Goal: Task Accomplishment & Management: Complete application form

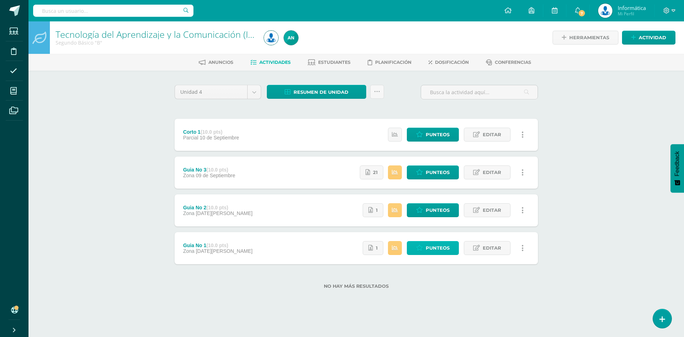
click at [423, 248] on icon at bounding box center [419, 248] width 7 height 6
click at [429, 210] on span "Punteos" at bounding box center [438, 209] width 24 height 13
click at [428, 171] on span "Punteos" at bounding box center [438, 172] width 24 height 13
drag, startPoint x: 594, startPoint y: 105, endPoint x: 620, endPoint y: 63, distance: 49.0
click at [600, 100] on div "Tecnología del Aprendizaje y la Comunicación (Informática) Segundo Básico "B" H…" at bounding box center [357, 166] width 656 height 290
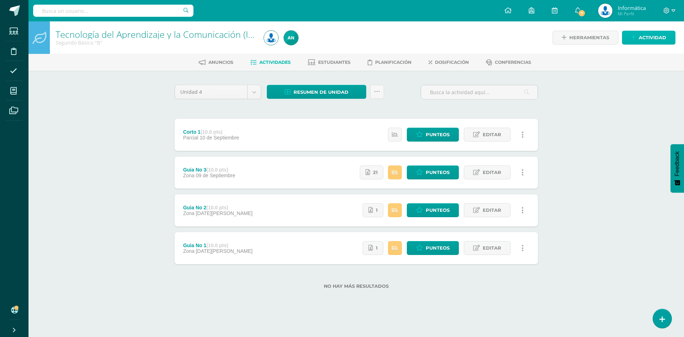
click at [641, 38] on span "Actividad" at bounding box center [652, 37] width 27 height 13
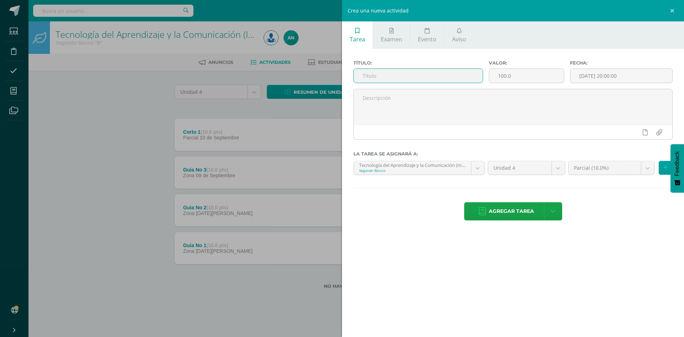
click at [444, 75] on input "text" at bounding box center [418, 76] width 129 height 14
type input "Guia No 4"
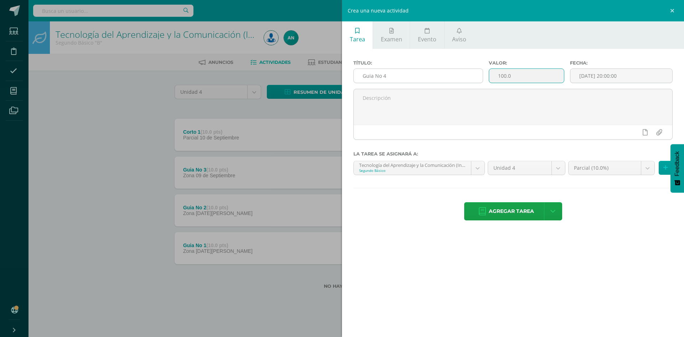
drag, startPoint x: 501, startPoint y: 76, endPoint x: 479, endPoint y: 77, distance: 22.5
click at [479, 77] on div "Título: Guia No 4 Valor: 100.0 Fecha: 2025-09-10 20:00:00" at bounding box center [513, 74] width 325 height 29
type input "10"
click at [626, 74] on input "[DATE] 20:00:00" at bounding box center [622, 76] width 102 height 14
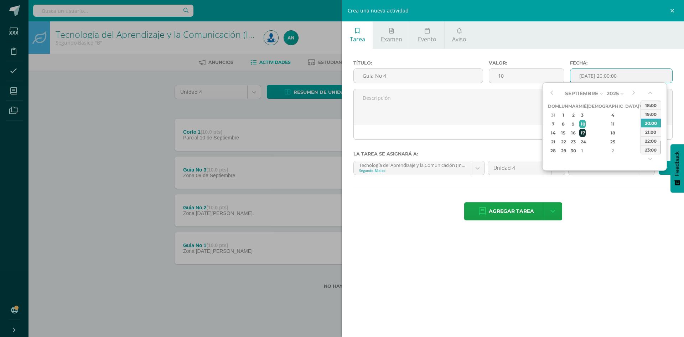
click at [586, 134] on div "17" at bounding box center [582, 133] width 6 height 8
click at [653, 148] on div "23:00" at bounding box center [651, 149] width 20 height 9
type input "2025-09-17 23:00"
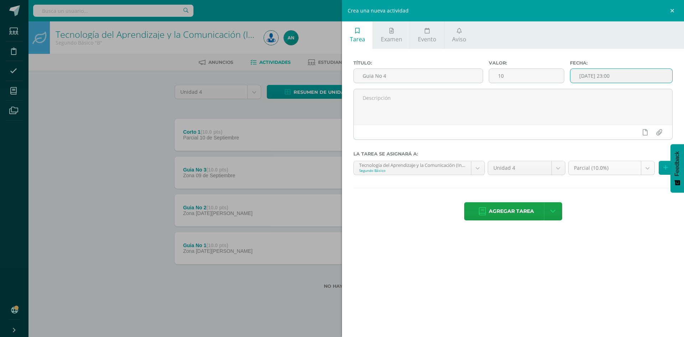
click at [599, 170] on body "Tarea asignada exitosamente Estudiantes Disciplina Asistencia Mis cursos Archiv…" at bounding box center [342, 155] width 684 height 311
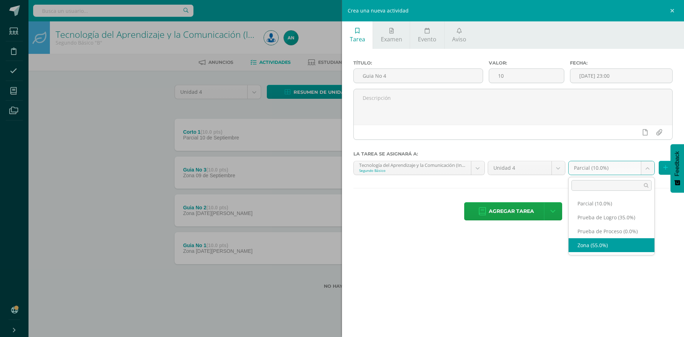
select select "158843"
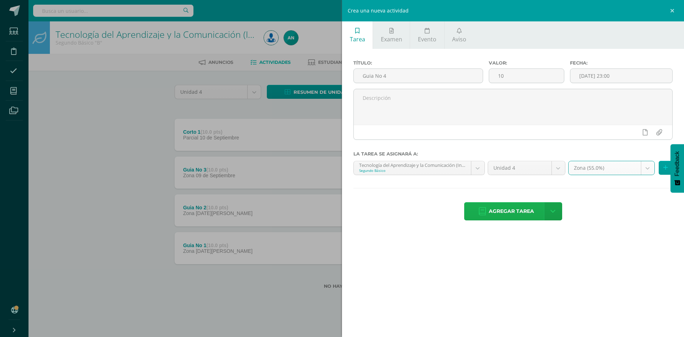
click at [500, 212] on span "Agregar tarea" at bounding box center [511, 210] width 45 height 17
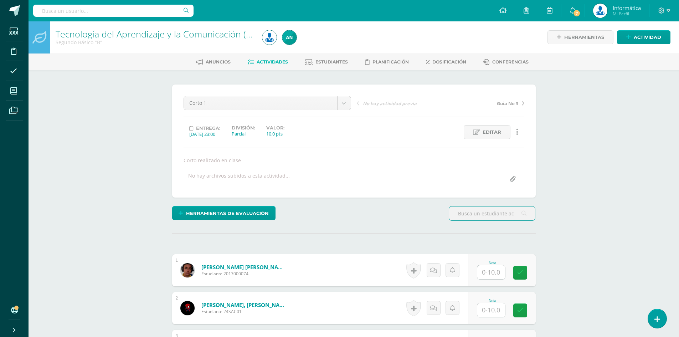
scroll to position [107, 0]
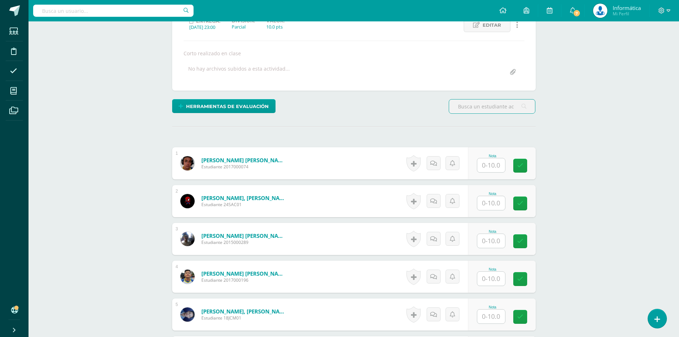
click at [490, 170] on input "text" at bounding box center [491, 165] width 28 height 14
type input "9"
type input "8"
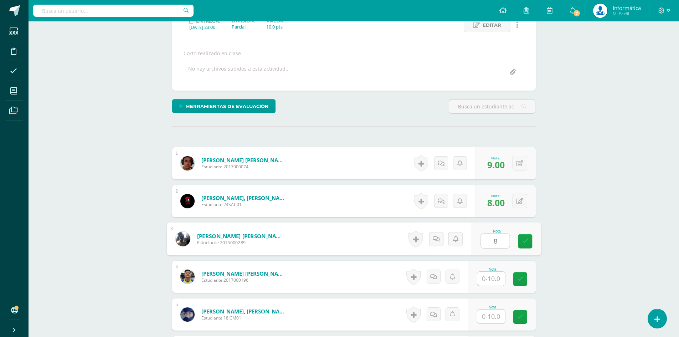
type input "8"
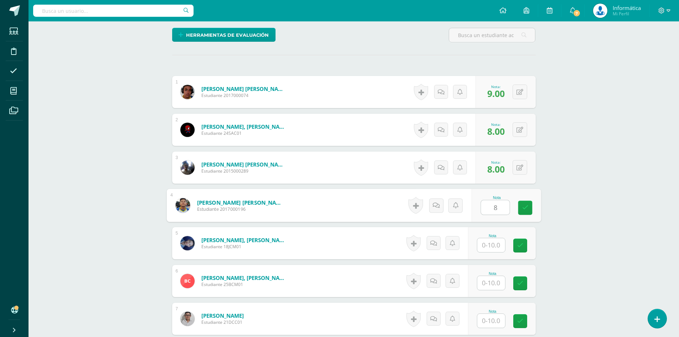
type input "8"
click at [495, 248] on input "text" at bounding box center [491, 245] width 28 height 14
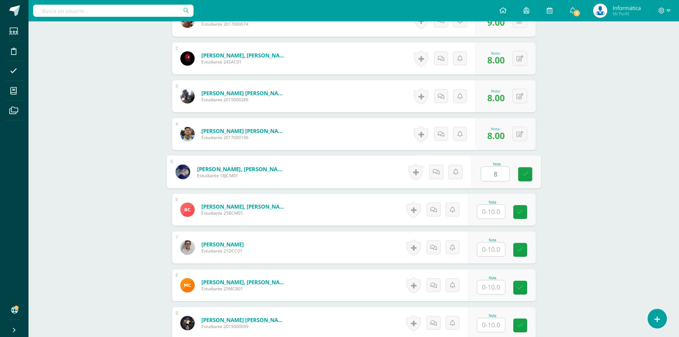
type input "8"
type input "7"
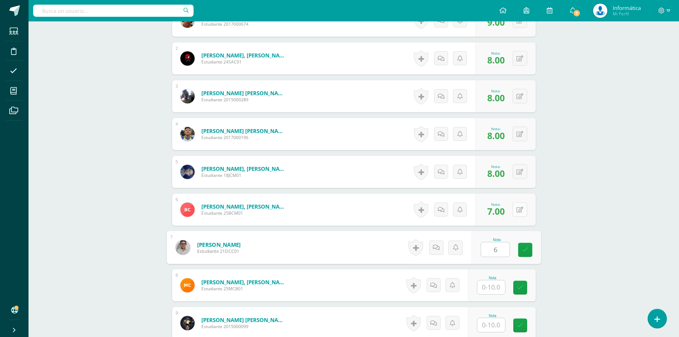
type input "6"
type input "0"
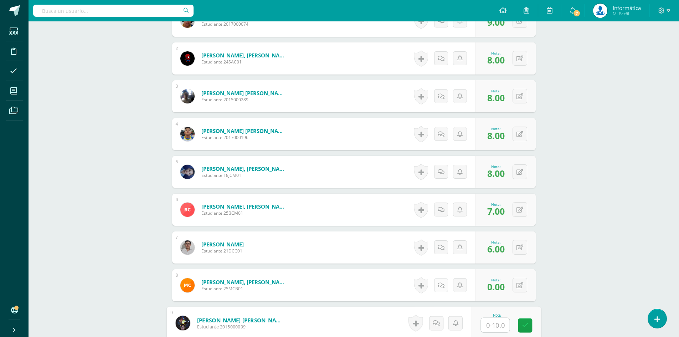
click at [439, 282] on icon at bounding box center [441, 285] width 7 height 6
click at [443, 334] on textarea at bounding box center [425, 337] width 103 height 36
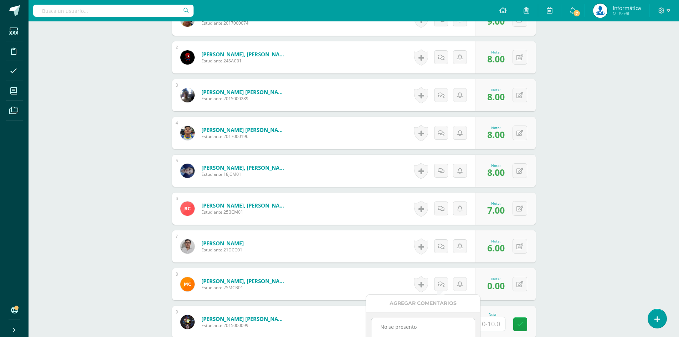
scroll to position [322, 0]
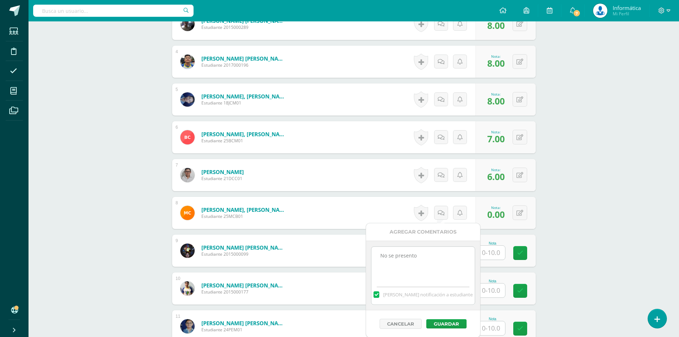
type textarea "No se presento"
click at [445, 323] on button "Guardar" at bounding box center [446, 323] width 40 height 9
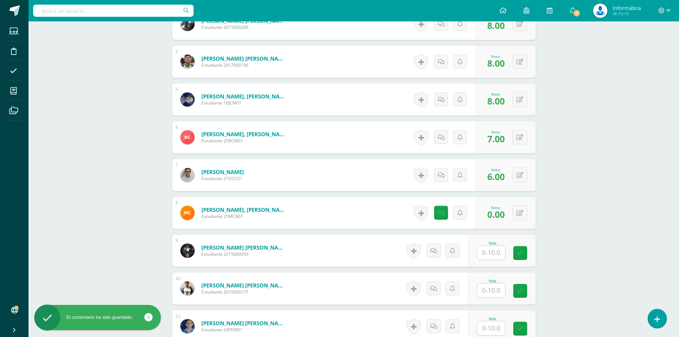
click at [497, 253] on input "text" at bounding box center [491, 253] width 28 height 14
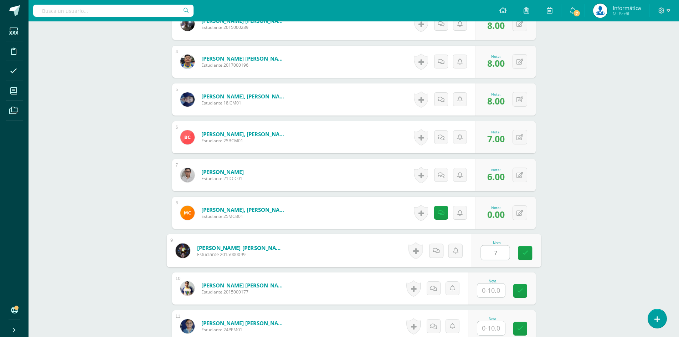
type input "7"
type input "8"
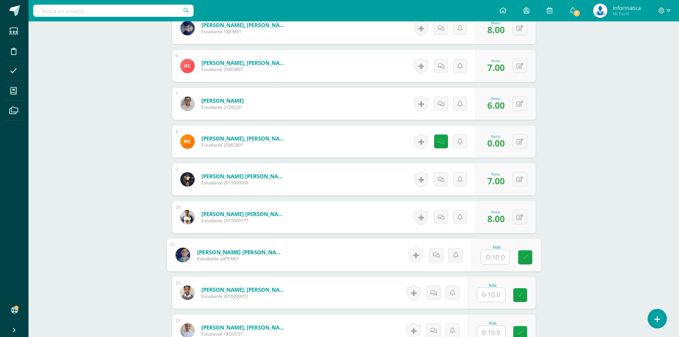
scroll to position [465, 0]
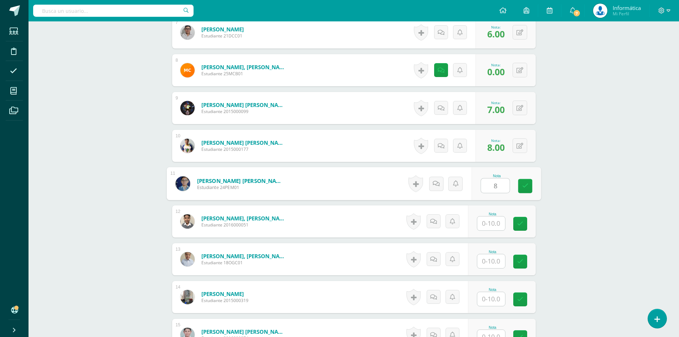
type input "8"
click at [493, 226] on input "text" at bounding box center [495, 223] width 29 height 14
type input "7"
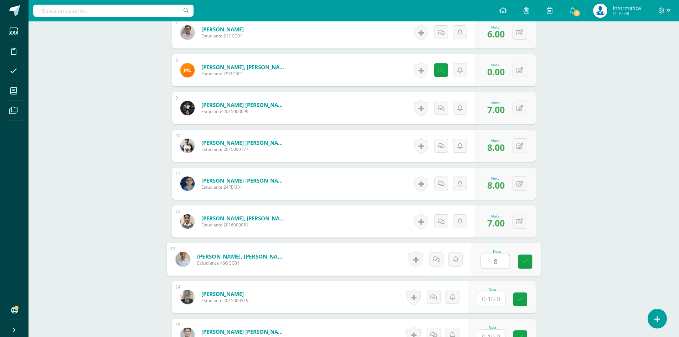
type input "8"
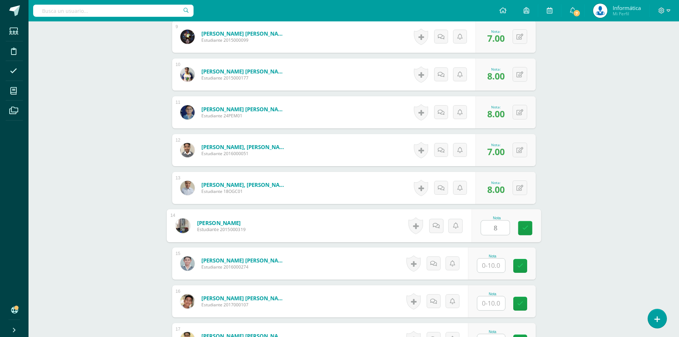
type input "8"
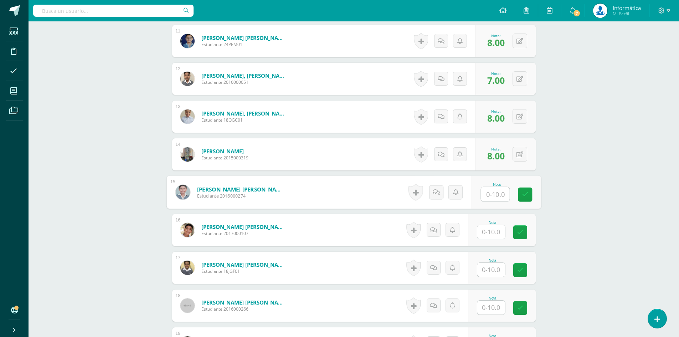
scroll to position [643, 0]
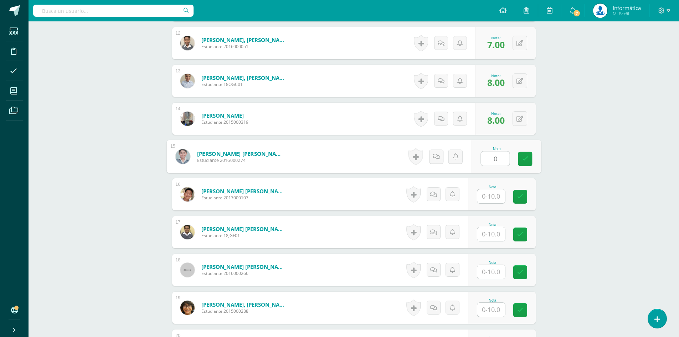
type input "0"
click at [445, 159] on link at bounding box center [441, 156] width 14 height 14
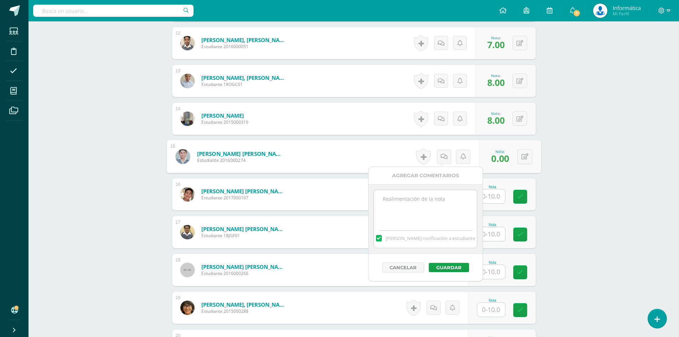
click at [450, 221] on textarea at bounding box center [425, 208] width 103 height 36
type textarea "No se presento"
click at [454, 272] on div "Cancelar Guardar" at bounding box center [425, 267] width 114 height 27
click at [452, 269] on button "Guardar" at bounding box center [449, 267] width 40 height 9
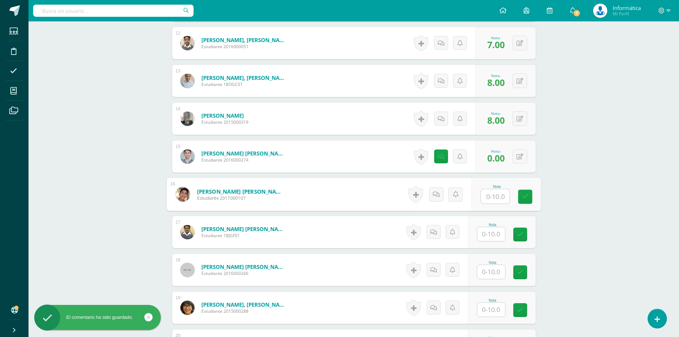
click at [496, 194] on input "text" at bounding box center [495, 196] width 29 height 14
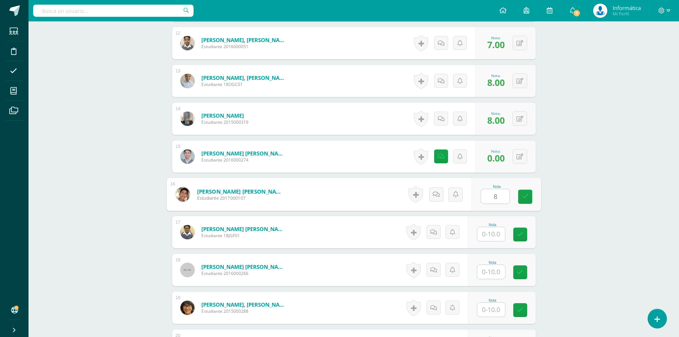
type input "8"
type input "9"
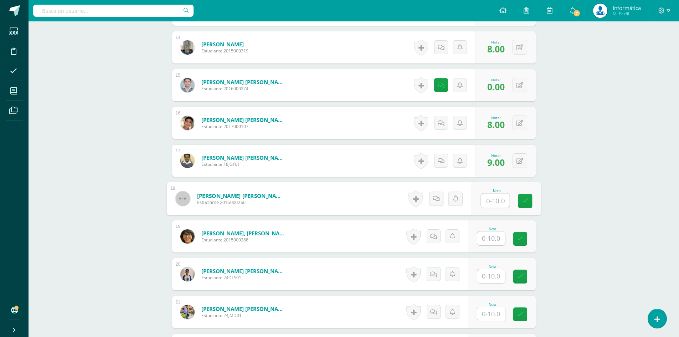
scroll to position [750, 0]
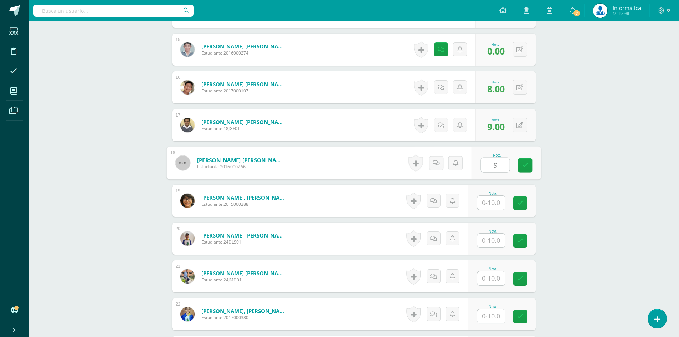
type input "9"
click at [517, 162] on button at bounding box center [524, 162] width 15 height 15
type input "8"
click at [492, 236] on input "text" at bounding box center [491, 240] width 28 height 14
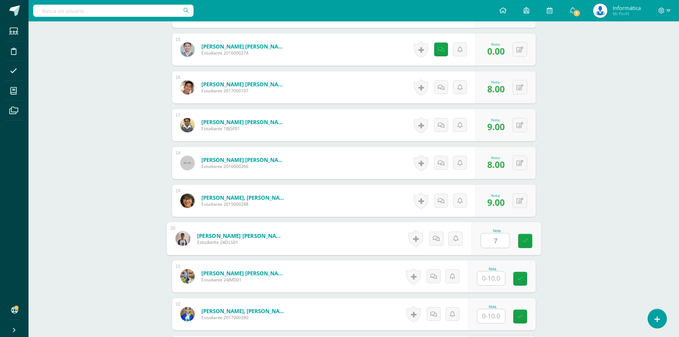
type input "7"
type input "8"
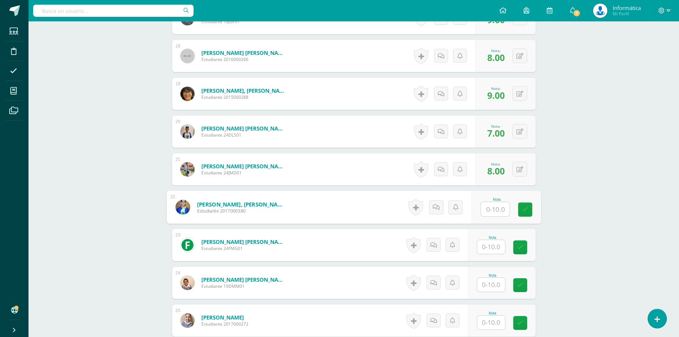
scroll to position [892, 0]
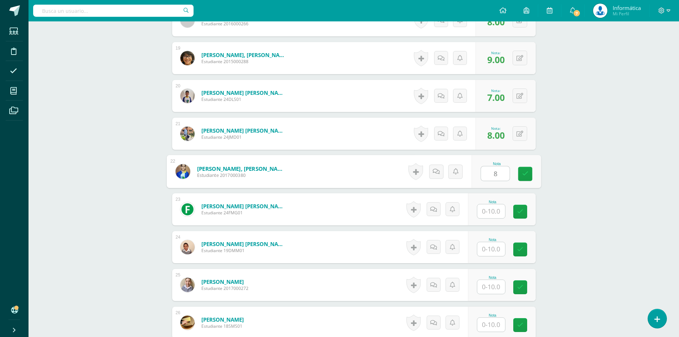
type input "8"
click at [504, 254] on input "text" at bounding box center [495, 249] width 29 height 14
type input "7"
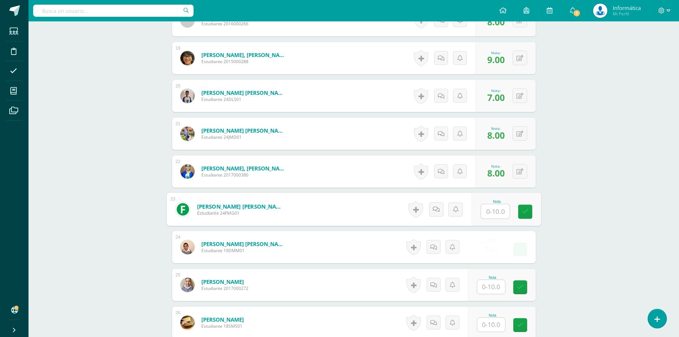
click at [492, 215] on input "text" at bounding box center [495, 211] width 29 height 14
click at [494, 209] on input "text" at bounding box center [495, 211] width 29 height 14
type input "7"
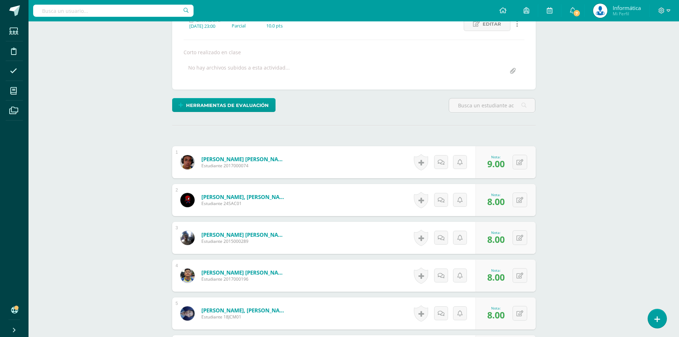
scroll to position [0, 0]
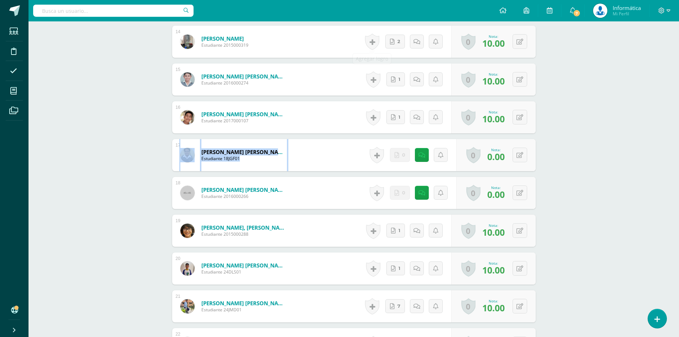
scroll to position [713, 0]
click at [607, 163] on div "Tecnología del Aprendizaje y la Comunicación (Informática) Segundo Básico "B" H…" at bounding box center [354, 139] width 650 height 1662
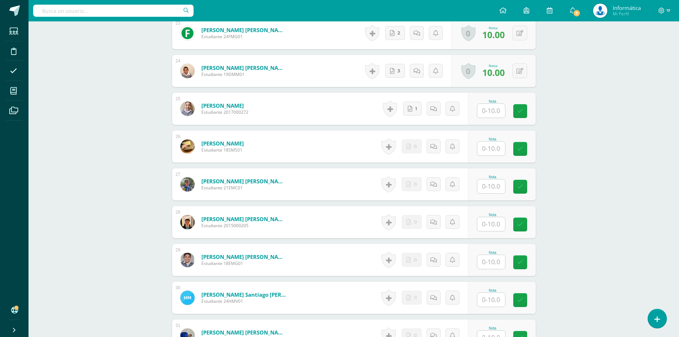
scroll to position [955, 0]
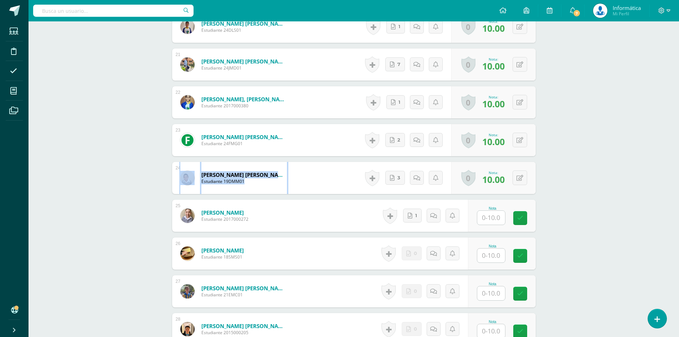
drag, startPoint x: 576, startPoint y: 175, endPoint x: 306, endPoint y: 168, distance: 269.9
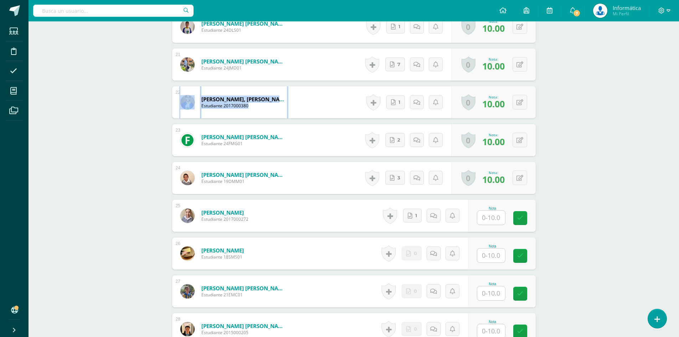
drag, startPoint x: 572, startPoint y: 108, endPoint x: 289, endPoint y: 95, distance: 282.5
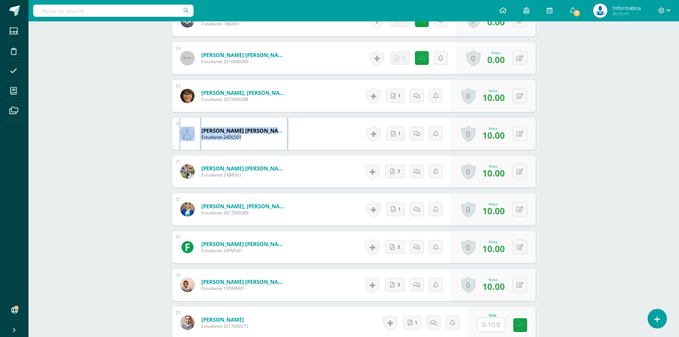
drag, startPoint x: 556, startPoint y: 139, endPoint x: 160, endPoint y: 140, distance: 396.3
click at [160, 140] on div "Tecnología del Aprendizaje y la Comunicación (Informática) Segundo Básico "B" H…" at bounding box center [354, 5] width 650 height 1662
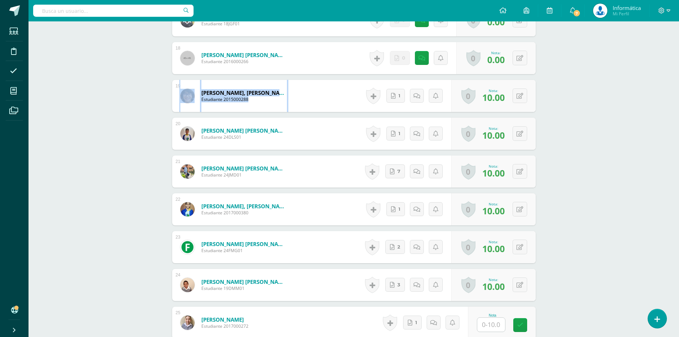
drag, startPoint x: 588, startPoint y: 92, endPoint x: 142, endPoint y: 97, distance: 446.2
click at [142, 97] on div "Tecnología del Aprendizaje y la Comunicación (Informática) Segundo Básico "B" H…" at bounding box center [354, 5] width 650 height 1662
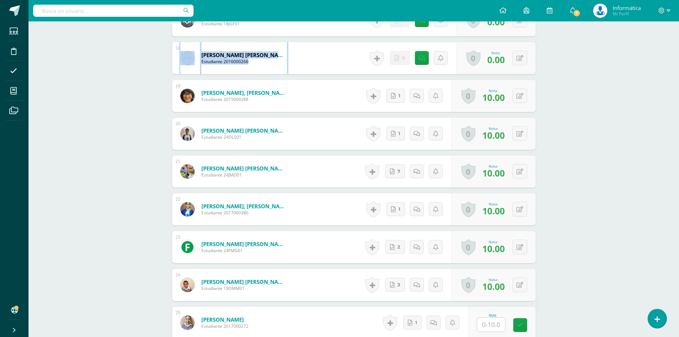
drag, startPoint x: 596, startPoint y: 66, endPoint x: 147, endPoint y: 61, distance: 449.0
click at [147, 61] on div "Tecnología del Aprendizaje y la Comunicación (Informática) Segundo Básico "B" H…" at bounding box center [354, 5] width 650 height 1662
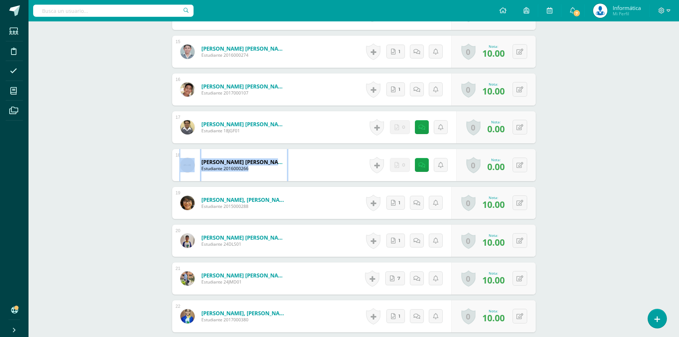
scroll to position [705, 0]
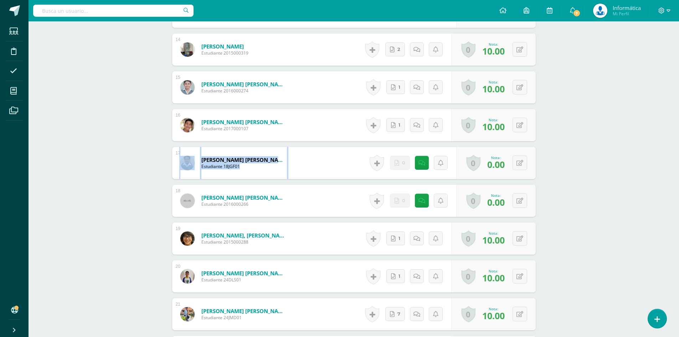
drag, startPoint x: 577, startPoint y: 164, endPoint x: 165, endPoint y: 160, distance: 412.3
click at [165, 160] on div "Tecnología del Aprendizaje y la Comunicación (Informática) Segundo Básico "B" H…" at bounding box center [354, 147] width 650 height 1662
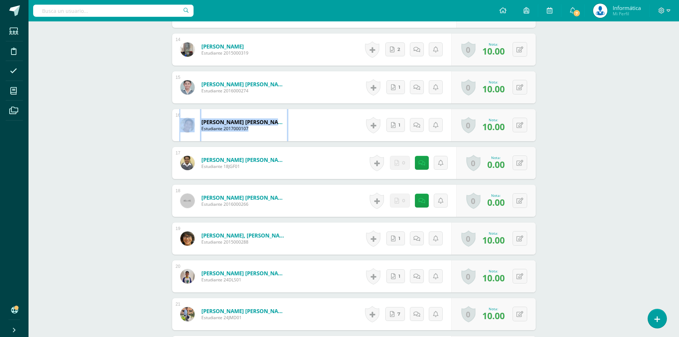
drag, startPoint x: 595, startPoint y: 134, endPoint x: 149, endPoint y: 128, distance: 446.2
click at [149, 128] on div "Tecnología del Aprendizaje y la Comunicación (Informática) Segundo Básico "B" H…" at bounding box center [354, 147] width 650 height 1662
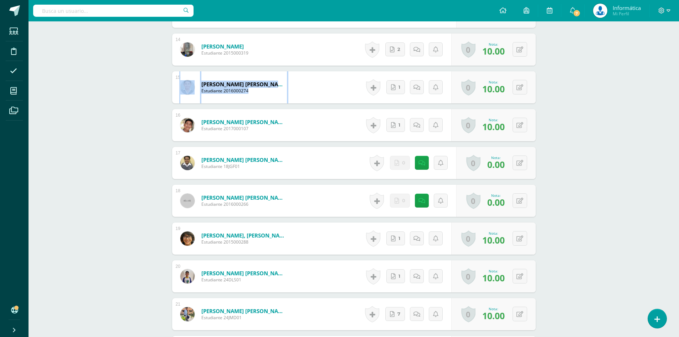
drag, startPoint x: 593, startPoint y: 99, endPoint x: 161, endPoint y: 93, distance: 431.6
click at [161, 93] on div "Tecnología del Aprendizaje y la Comunicación (Informática) Segundo Básico "B" H…" at bounding box center [354, 147] width 650 height 1662
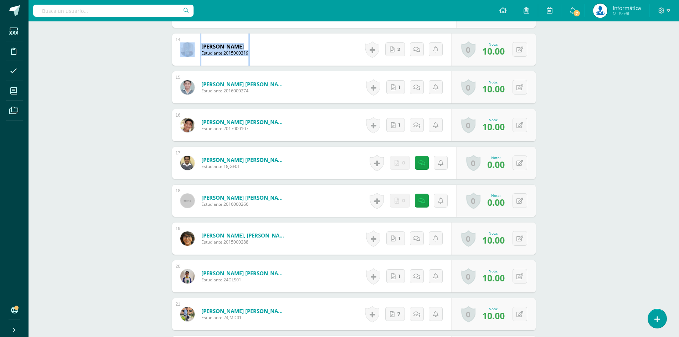
drag, startPoint x: 479, startPoint y: 60, endPoint x: 180, endPoint y: 45, distance: 299.3
click at [180, 45] on div "Tecnología del Aprendizaje y la Comunicación (Informática) Segundo Básico "B" H…" at bounding box center [354, 147] width 650 height 1662
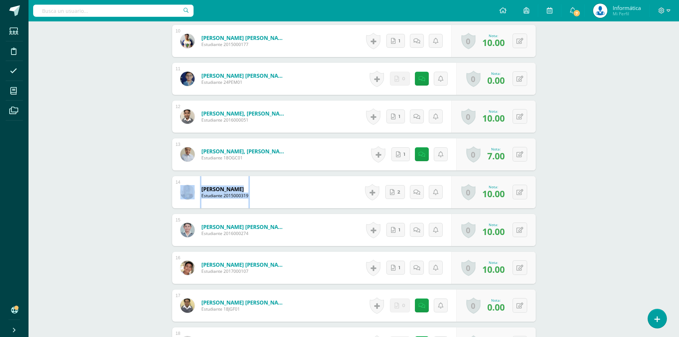
scroll to position [527, 0]
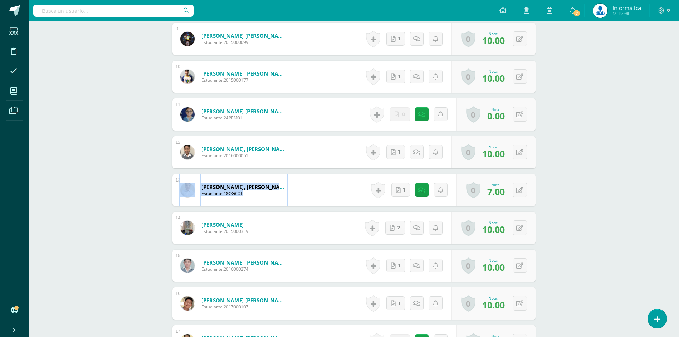
drag, startPoint x: 581, startPoint y: 184, endPoint x: 109, endPoint y: 203, distance: 472.2
click at [109, 203] on div "Tecnología del Aprendizaje y la Comunicación (Informática) Segundo Básico "B" H…" at bounding box center [354, 325] width 650 height 1662
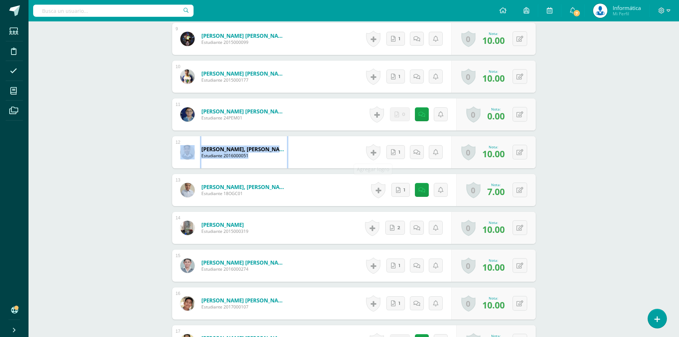
drag, startPoint x: 551, startPoint y: 148, endPoint x: 182, endPoint y: 146, distance: 369.2
click at [182, 146] on div "Tecnología del Aprendizaje y la Comunicación (Informática) Segundo Básico "B" H…" at bounding box center [354, 325] width 650 height 1662
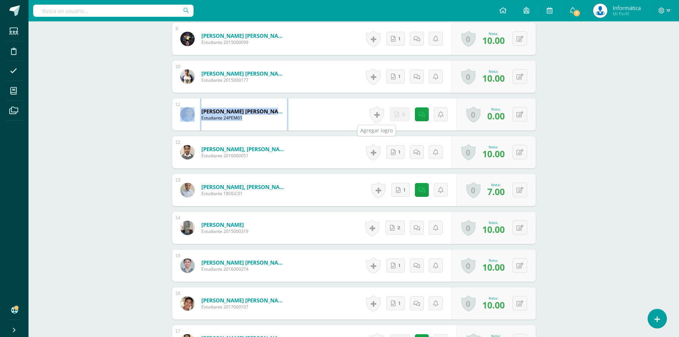
drag, startPoint x: 551, startPoint y: 115, endPoint x: 187, endPoint y: 108, distance: 363.9
click at [187, 108] on div "Tecnología del Aprendizaje y la Comunicación (Informática) Segundo Básico "B" H…" at bounding box center [354, 325] width 650 height 1662
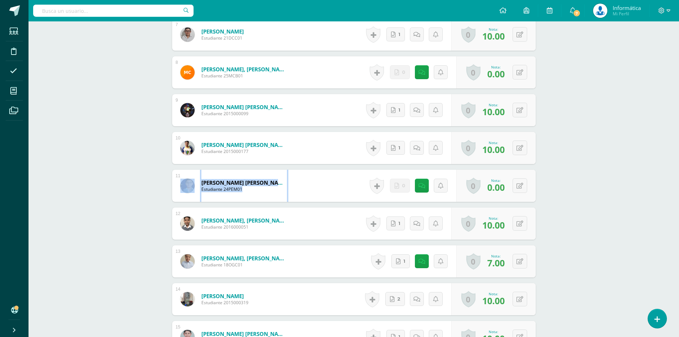
scroll to position [420, 0]
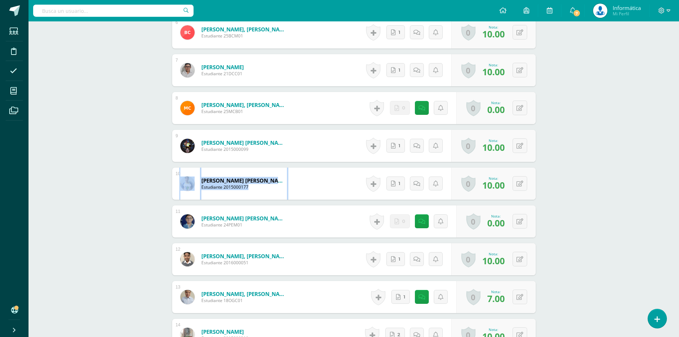
drag, startPoint x: 593, startPoint y: 187, endPoint x: 152, endPoint y: 168, distance: 441.6
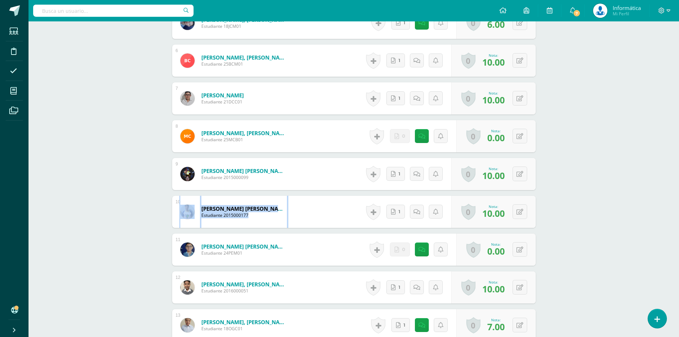
scroll to position [463, 0]
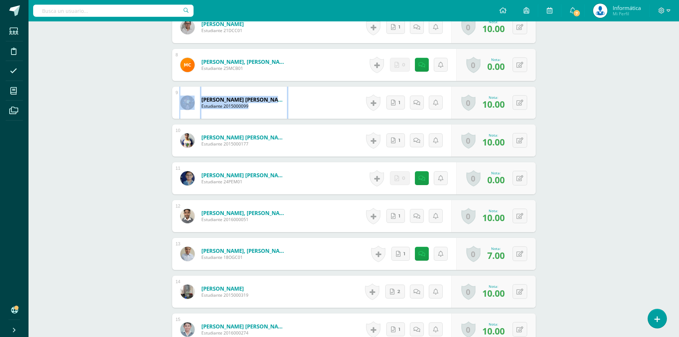
drag, startPoint x: 566, startPoint y: 104, endPoint x: 129, endPoint y: 102, distance: 437.3
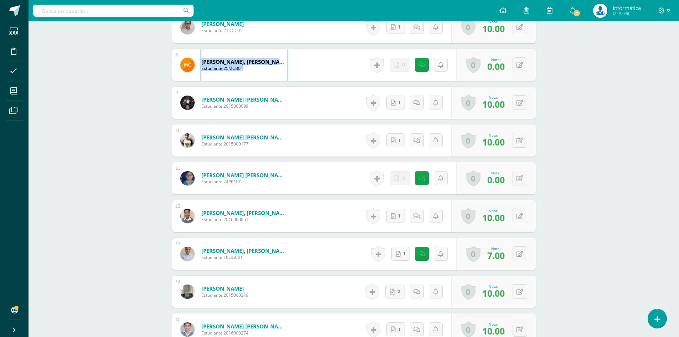
drag, startPoint x: 542, startPoint y: 71, endPoint x: 197, endPoint y: 62, distance: 345.4
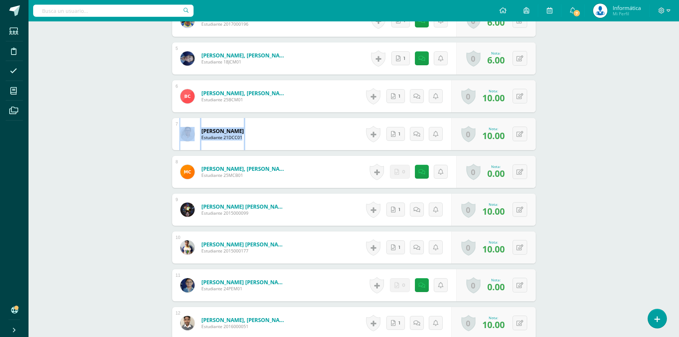
drag, startPoint x: 567, startPoint y: 134, endPoint x: 156, endPoint y: 135, distance: 410.5
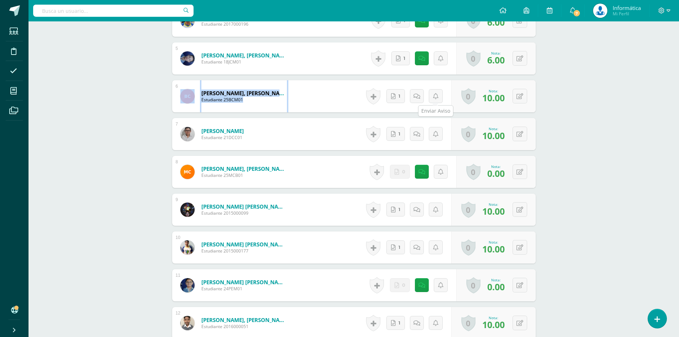
drag, startPoint x: 554, startPoint y: 92, endPoint x: 181, endPoint y: 87, distance: 373.1
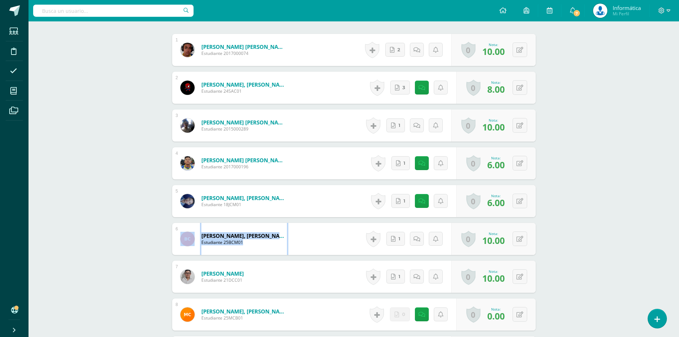
scroll to position [178, 0]
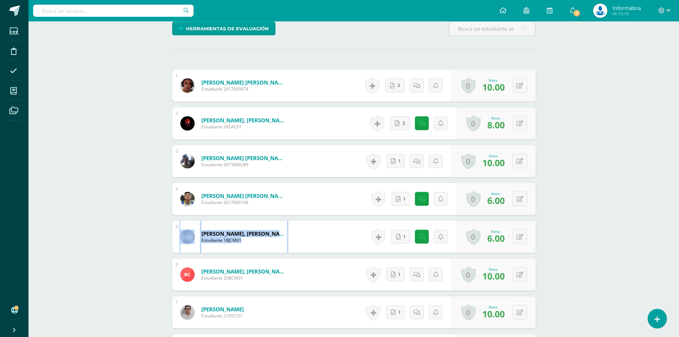
drag, startPoint x: 376, startPoint y: 227, endPoint x: 110, endPoint y: 223, distance: 265.2
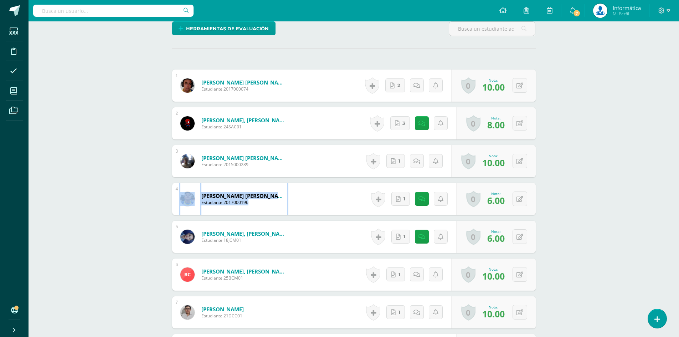
drag, startPoint x: 547, startPoint y: 192, endPoint x: 151, endPoint y: 194, distance: 396.3
click at [423, 196] on icon at bounding box center [421, 199] width 7 height 6
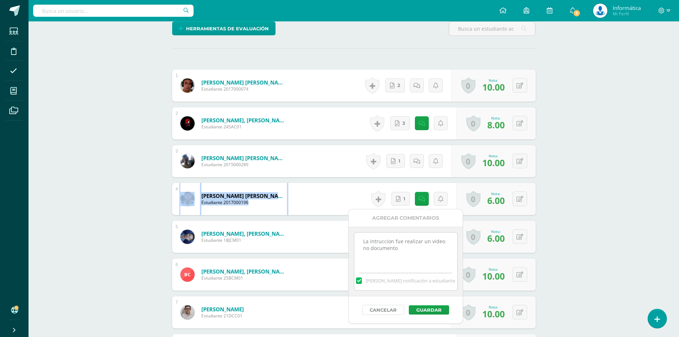
drag, startPoint x: 382, startPoint y: 311, endPoint x: 394, endPoint y: 304, distance: 14.2
click at [382, 311] on button "Cancelar" at bounding box center [383, 310] width 42 height 10
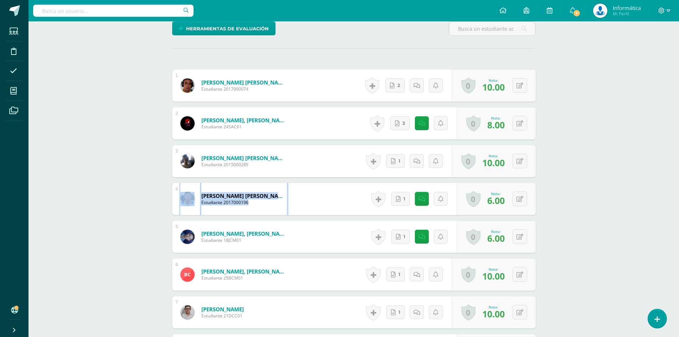
scroll to position [107, 0]
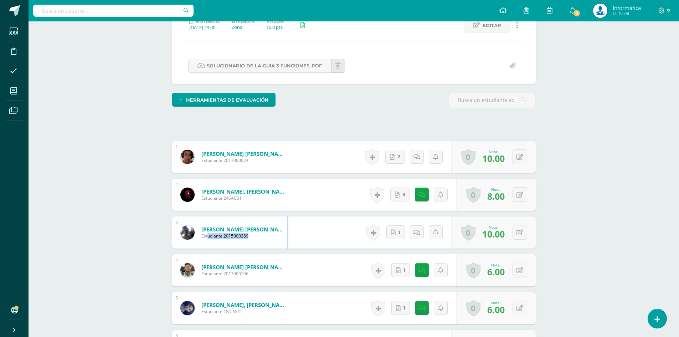
drag, startPoint x: 554, startPoint y: 237, endPoint x: 207, endPoint y: 236, distance: 346.7
click at [207, 236] on span "Estudiante 2015000289" at bounding box center [244, 236] width 86 height 6
drag, startPoint x: 551, startPoint y: 232, endPoint x: 161, endPoint y: 232, distance: 390.2
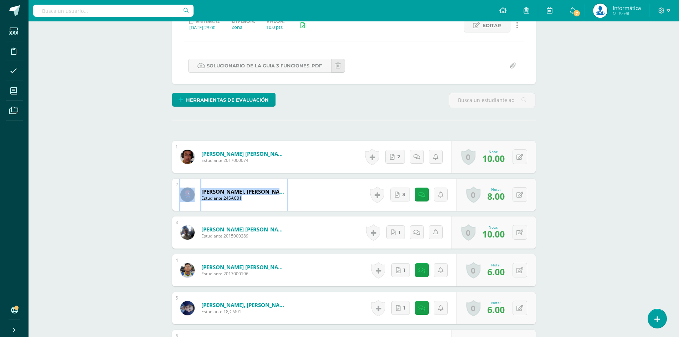
drag, startPoint x: 528, startPoint y: 190, endPoint x: 125, endPoint y: 177, distance: 402.6
click at [421, 198] on link at bounding box center [422, 194] width 14 height 14
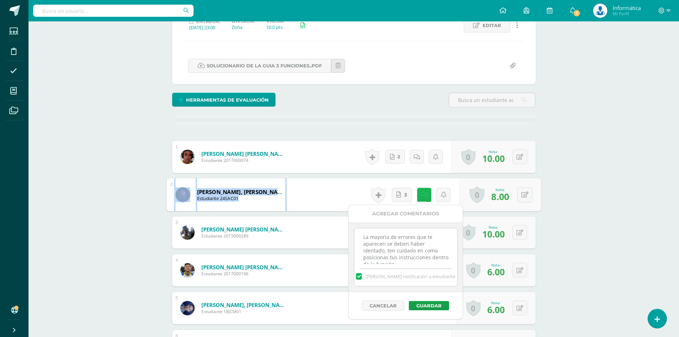
scroll to position [9, 0]
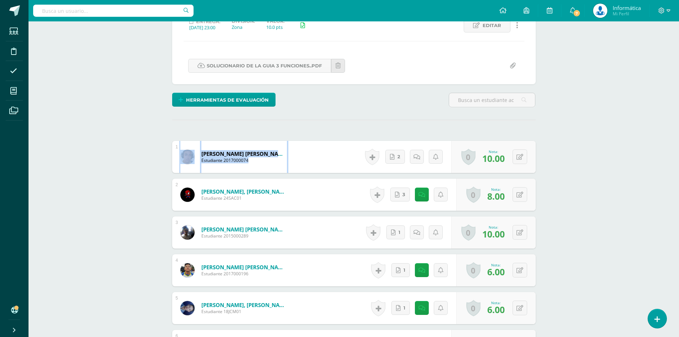
drag, startPoint x: 542, startPoint y: 149, endPoint x: 151, endPoint y: 149, distance: 390.6
drag, startPoint x: 621, startPoint y: 156, endPoint x: 442, endPoint y: 17, distance: 226.5
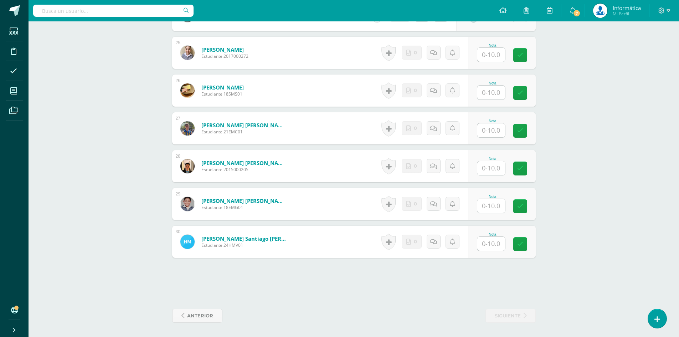
scroll to position [982, 0]
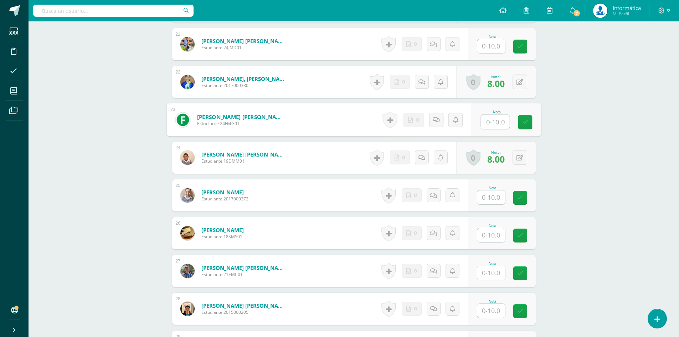
click at [495, 124] on input "text" at bounding box center [495, 122] width 29 height 14
click at [523, 121] on button at bounding box center [519, 119] width 15 height 15
type input "8"
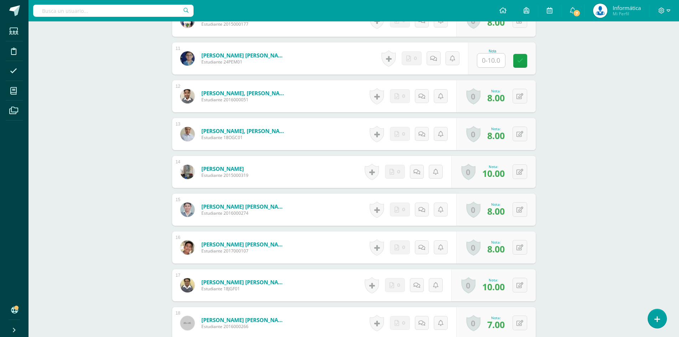
scroll to position [554, 0]
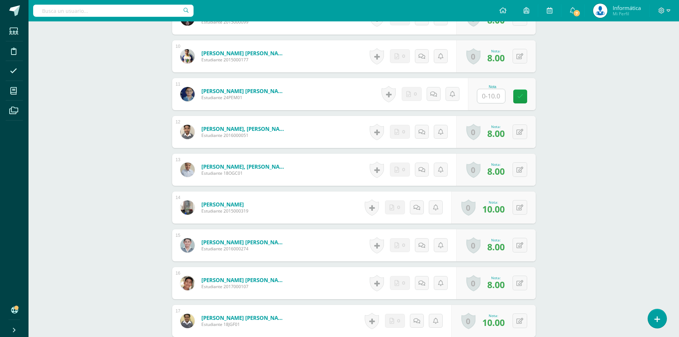
click at [495, 94] on input "text" at bounding box center [491, 96] width 28 height 14
type input "8"
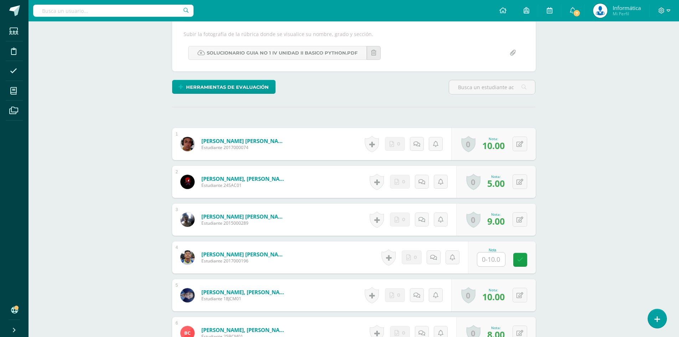
scroll to position [162, 0]
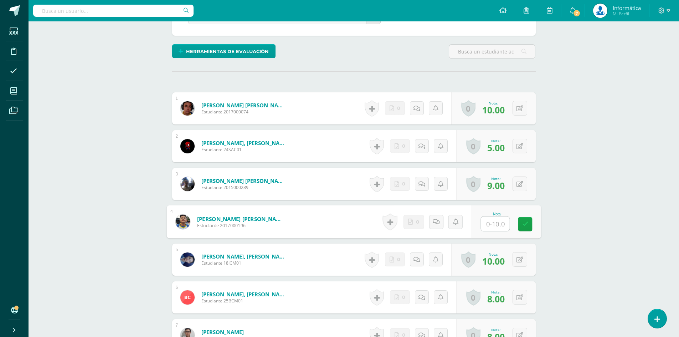
click at [490, 220] on input "text" at bounding box center [495, 224] width 29 height 14
type input "8"
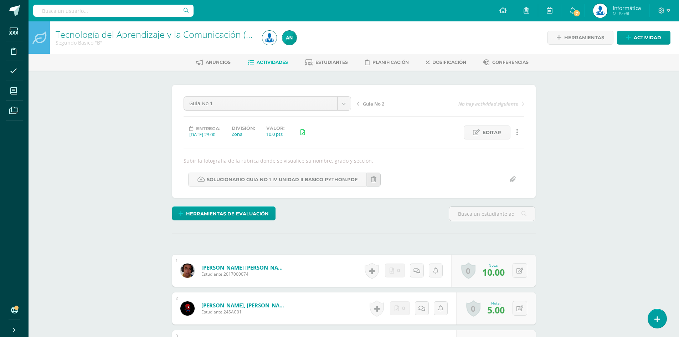
scroll to position [178, 0]
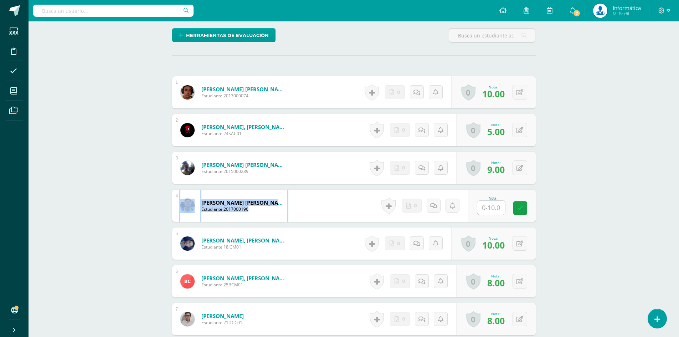
drag, startPoint x: 570, startPoint y: 205, endPoint x: 162, endPoint y: 190, distance: 408.3
click at [494, 209] on input "text" at bounding box center [491, 208] width 28 height 14
type input "0"
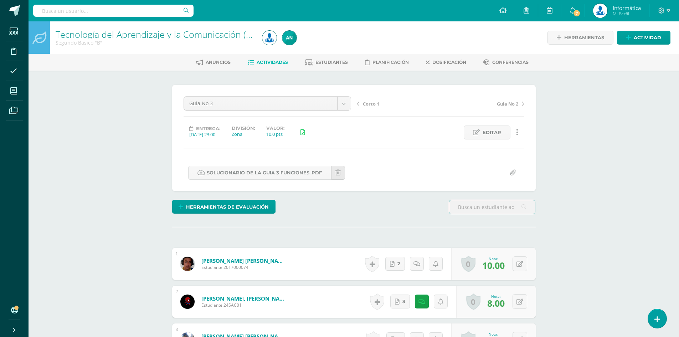
scroll to position [0, 0]
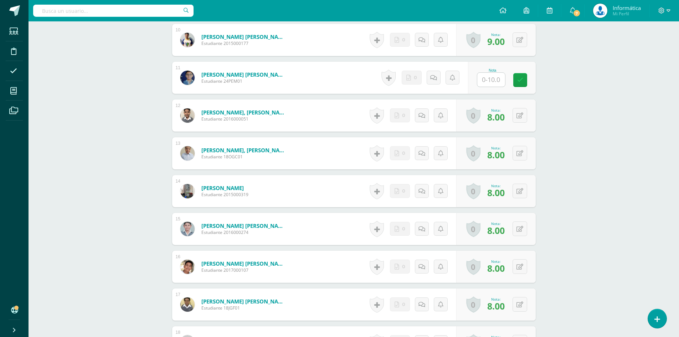
scroll to position [535, 0]
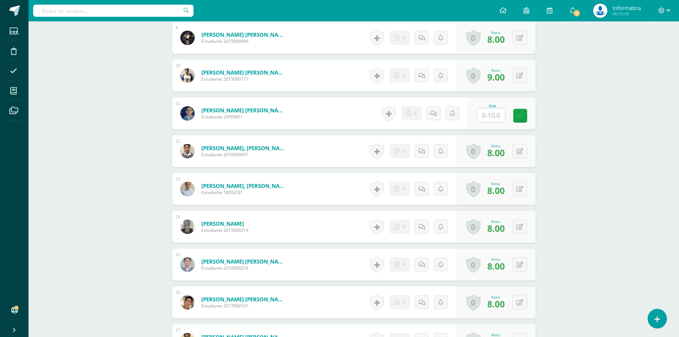
click at [493, 110] on input "text" at bounding box center [491, 115] width 28 height 14
type input "8"
click at [637, 112] on div "Tecnología del Aprendizaje y la Comunicación (Informática) Segundo Básico "B" H…" at bounding box center [354, 320] width 650 height 1669
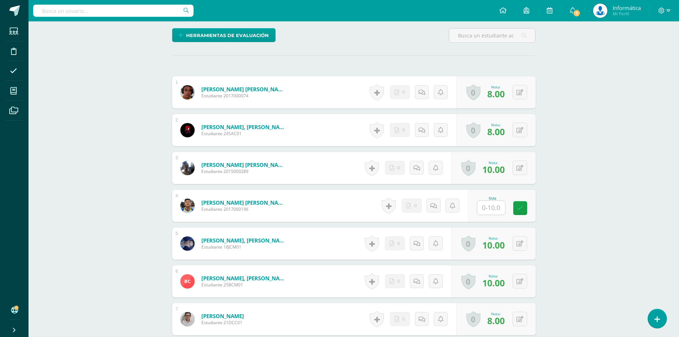
scroll to position [214, 0]
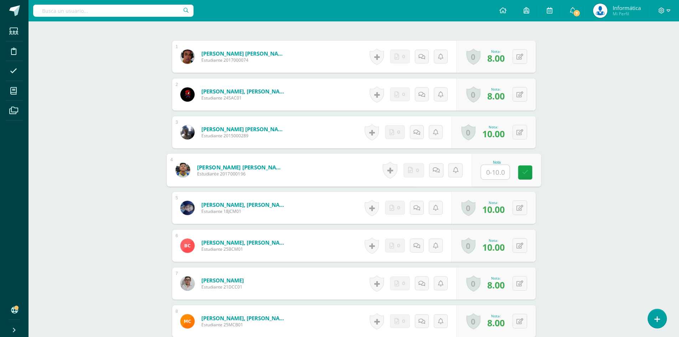
click at [491, 174] on input "text" at bounding box center [495, 172] width 29 height 14
type input "8"
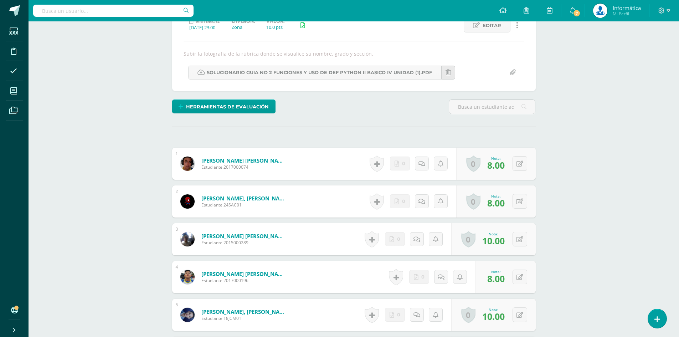
scroll to position [0, 0]
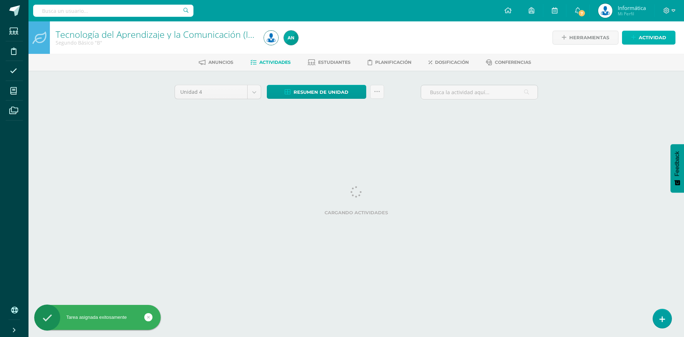
click at [634, 38] on icon at bounding box center [633, 38] width 5 height 6
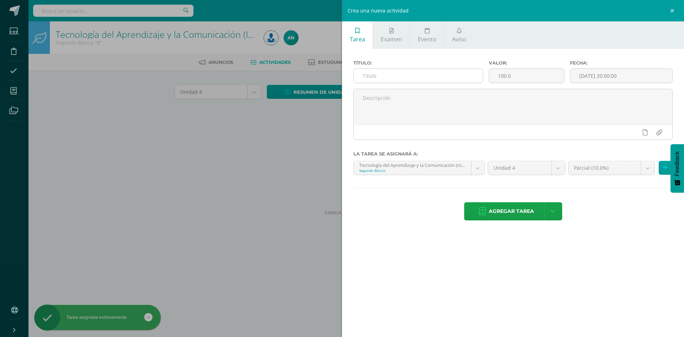
click at [439, 68] on div at bounding box center [419, 75] width 130 height 15
click at [435, 72] on input "text" at bounding box center [418, 76] width 129 height 14
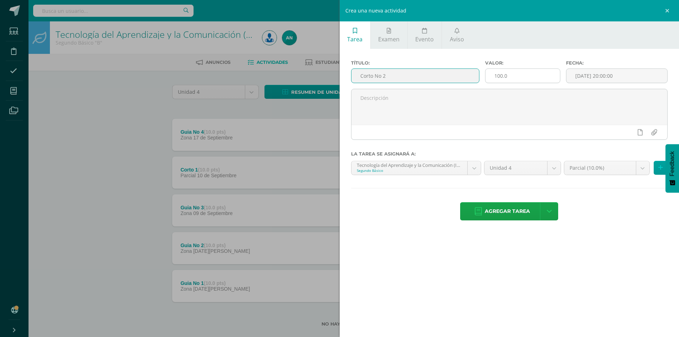
type input "Corto No 2"
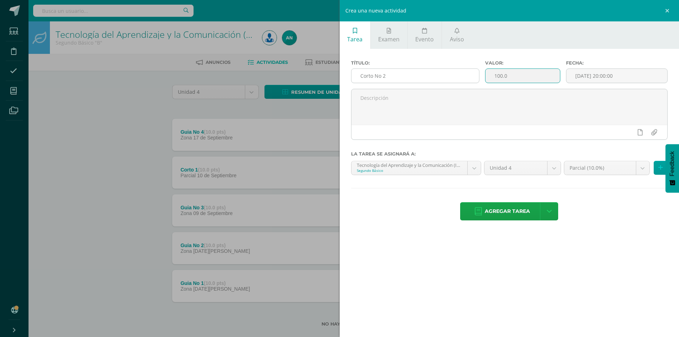
drag, startPoint x: 517, startPoint y: 78, endPoint x: 467, endPoint y: 69, distance: 50.6
click at [466, 69] on div "Título: Corto No 2 Valor: 100.0 Fecha: [DATE] 20:00:00" at bounding box center [509, 74] width 323 height 29
type input "10"
click at [614, 76] on input "[DATE] 20:00:00" at bounding box center [616, 76] width 101 height 14
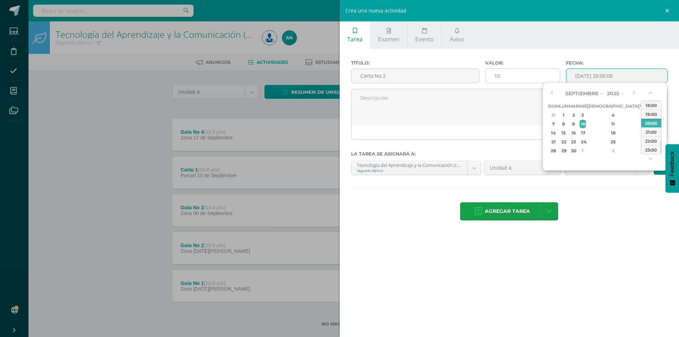
type input "2025-09-10 20:00"
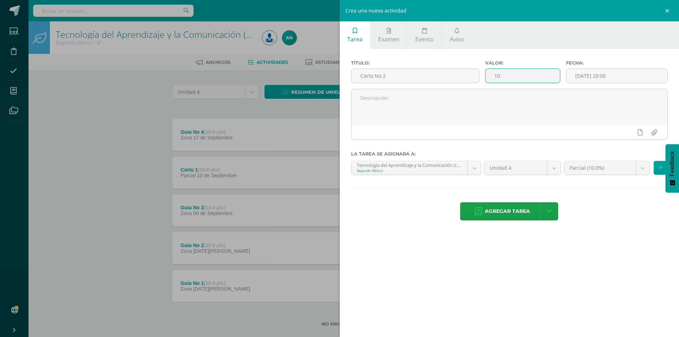
drag, startPoint x: 539, startPoint y: 77, endPoint x: 480, endPoint y: 77, distance: 59.2
click at [480, 77] on div "Título: Corto No 2 Valor: 10 Fecha: 2025-09-10 20:00" at bounding box center [509, 74] width 323 height 29
type input "15"
click at [620, 76] on input "2025-09-10 20:00" at bounding box center [616, 76] width 101 height 14
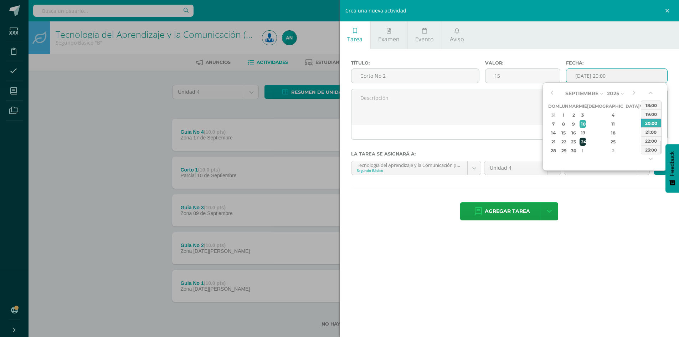
click at [586, 141] on div "24" at bounding box center [582, 142] width 6 height 8
click at [655, 150] on div "23:00" at bounding box center [651, 149] width 20 height 9
type input "2025-09-24 23:00"
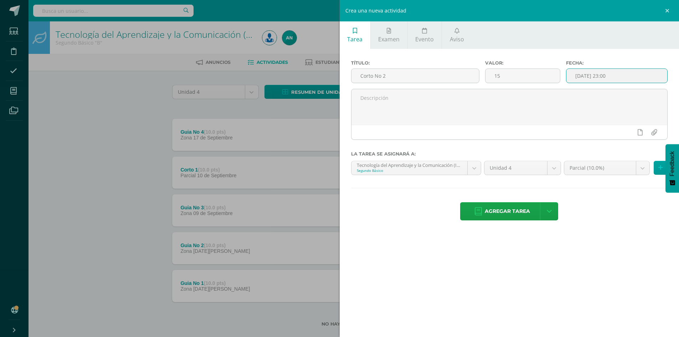
click at [617, 160] on div "Título: Corto No 2 Valor: 15 Fecha: 2025-09-24 23:00 La tarea se asignará a: Te…" at bounding box center [510, 141] width 340 height 184
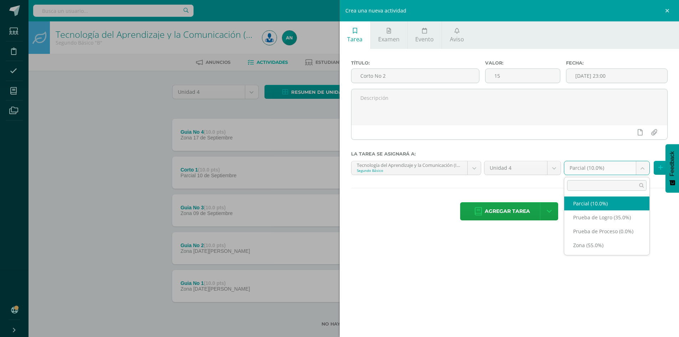
click at [618, 165] on body "Tarea asignada exitosamente Estudiantes Disciplina Asistencia Mis cursos Archiv…" at bounding box center [339, 174] width 679 height 349
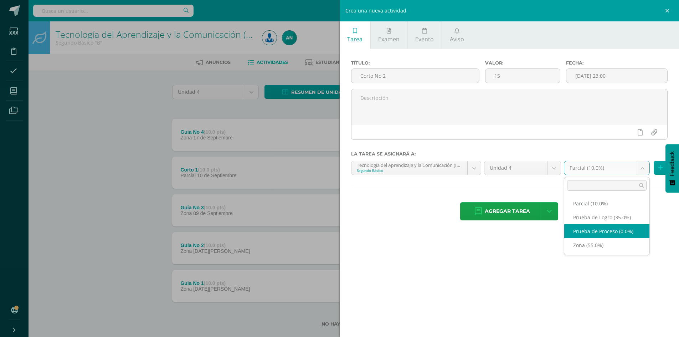
select select "158843"
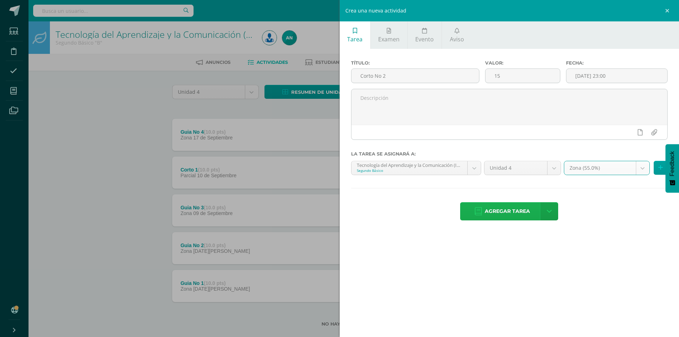
click at [499, 206] on span "Agregar tarea" at bounding box center [507, 210] width 45 height 17
